Goal: Task Accomplishment & Management: Manage account settings

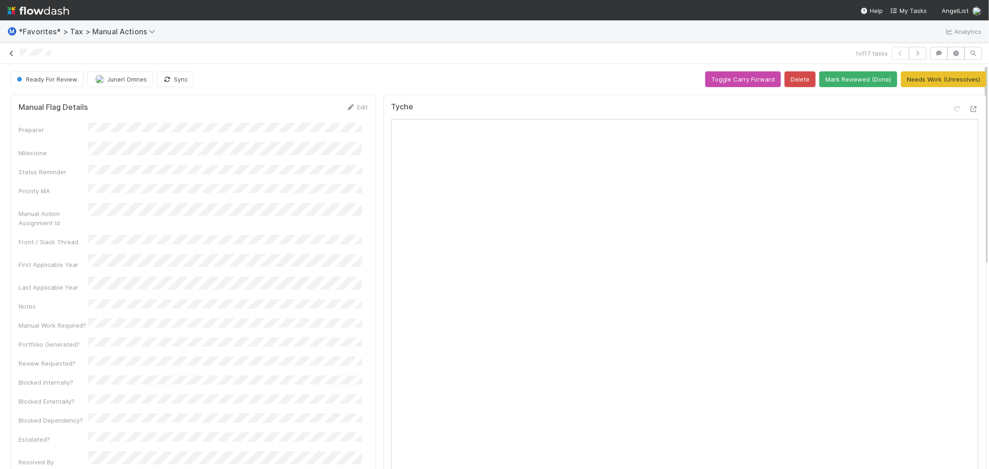
click at [9, 54] on icon at bounding box center [11, 54] width 9 height 6
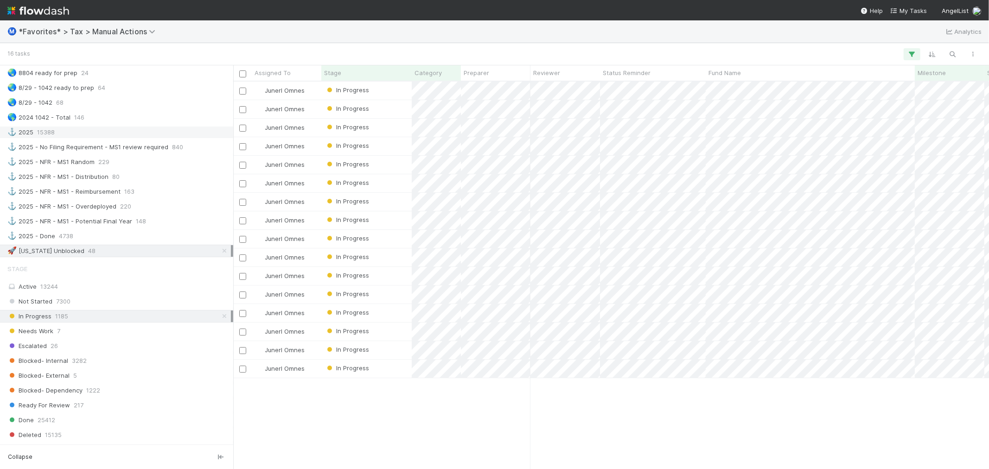
scroll to position [824, 0]
click at [119, 256] on div "🚀 [US_STATE] Unblocked 48" at bounding box center [118, 250] width 223 height 12
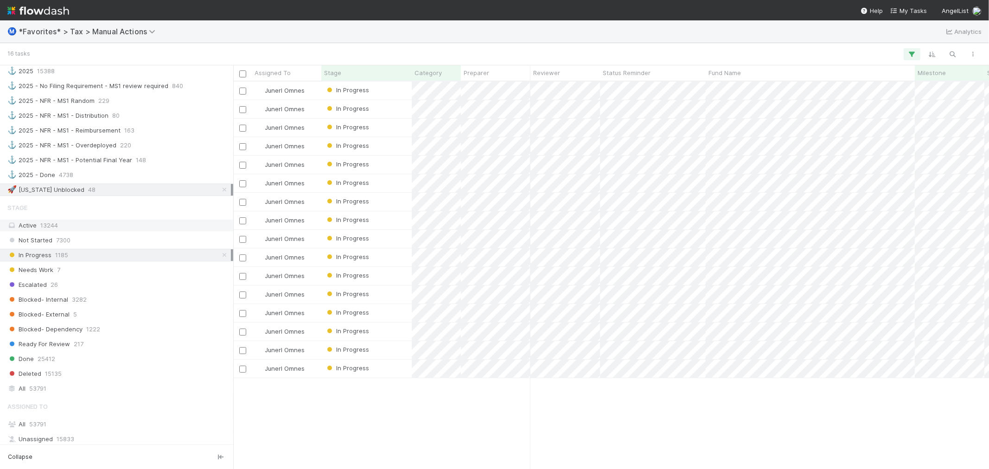
scroll to position [979, 0]
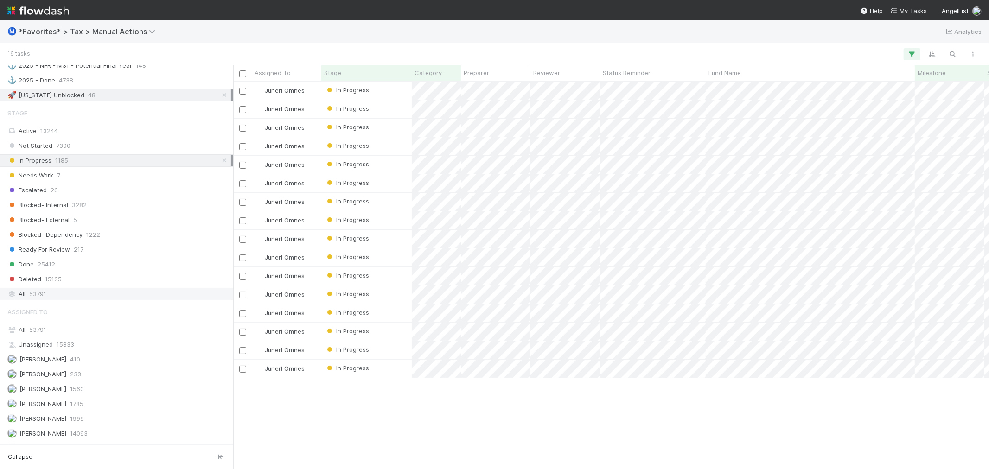
click at [107, 298] on div "All 53791" at bounding box center [118, 294] width 223 height 12
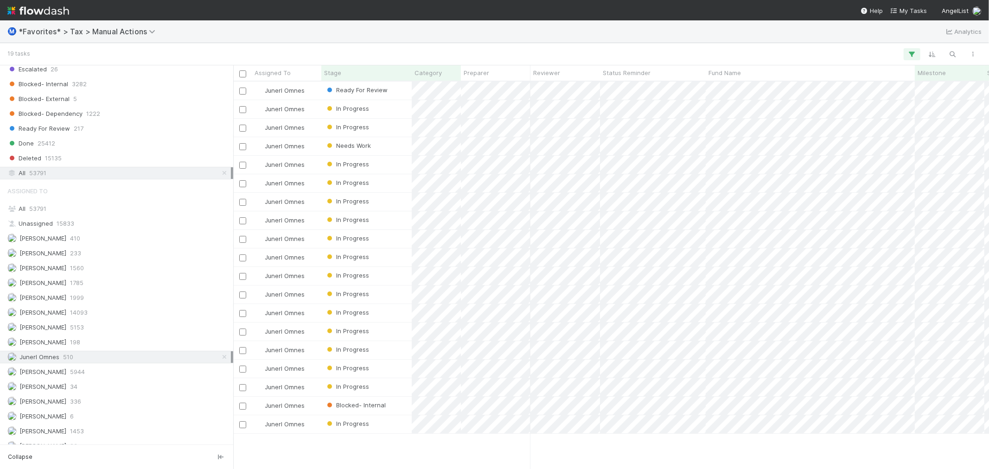
scroll to position [1120, 0]
click at [92, 328] on div "[PERSON_NAME] 198" at bounding box center [118, 332] width 223 height 12
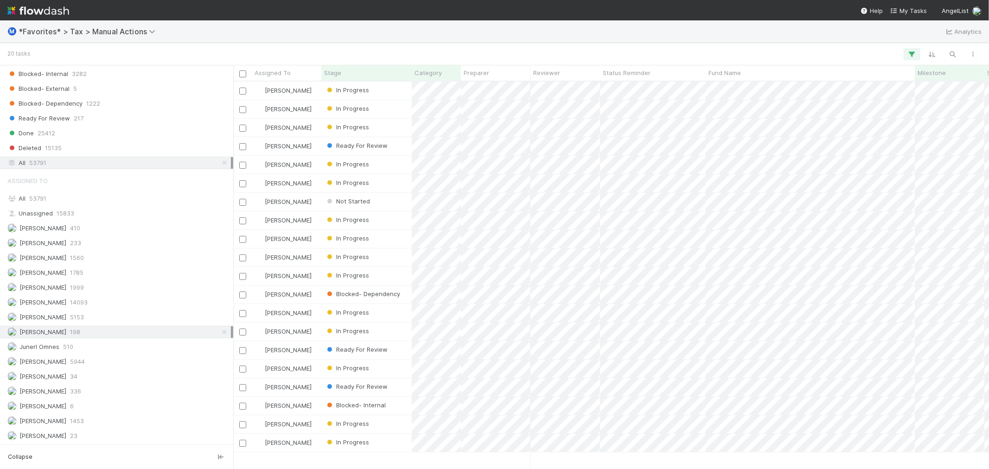
scroll to position [379, 748]
click at [105, 193] on div "All 53791" at bounding box center [118, 199] width 223 height 12
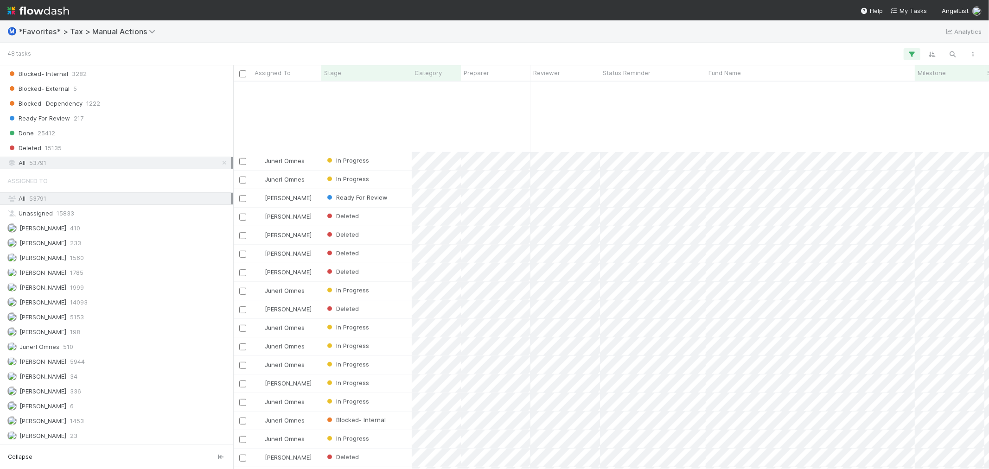
scroll to position [510, 0]
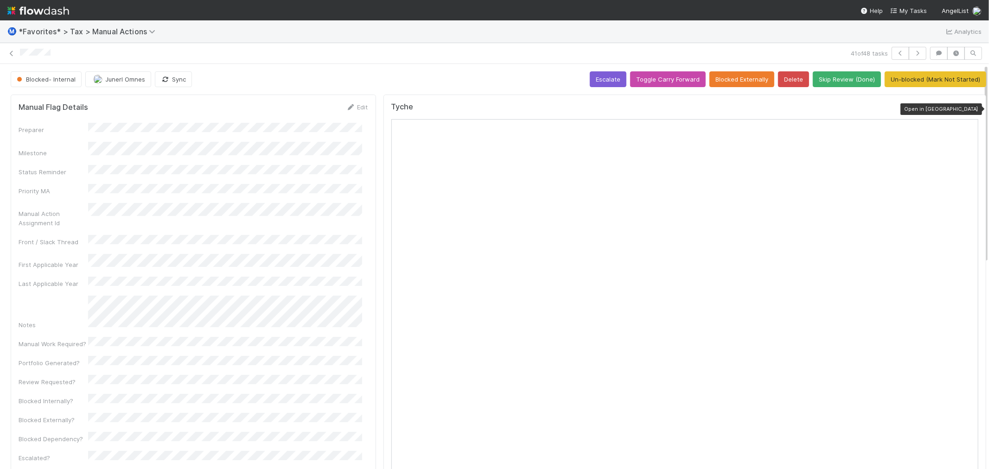
click at [969, 109] on icon at bounding box center [973, 109] width 9 height 6
